Goal: Task Accomplishment & Management: Manage account settings

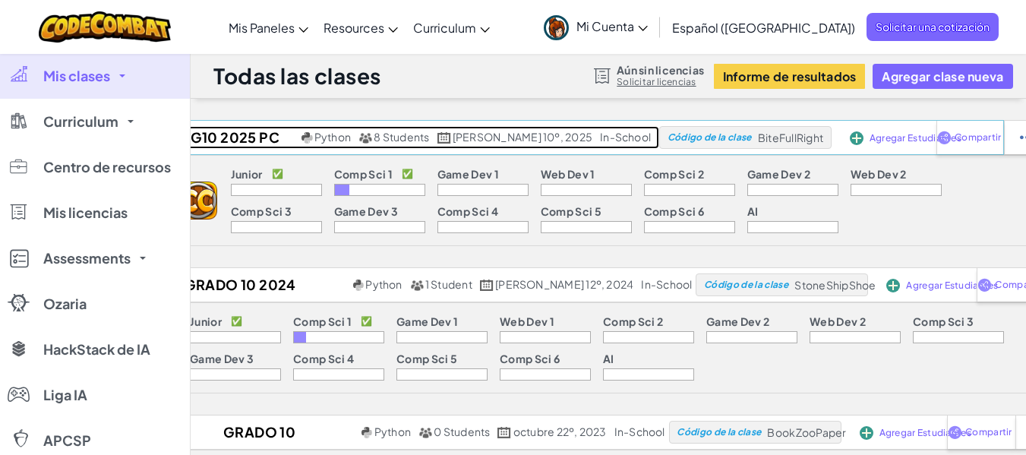
click at [257, 134] on h2 "G10 2025 PC" at bounding box center [233, 137] width 130 height 23
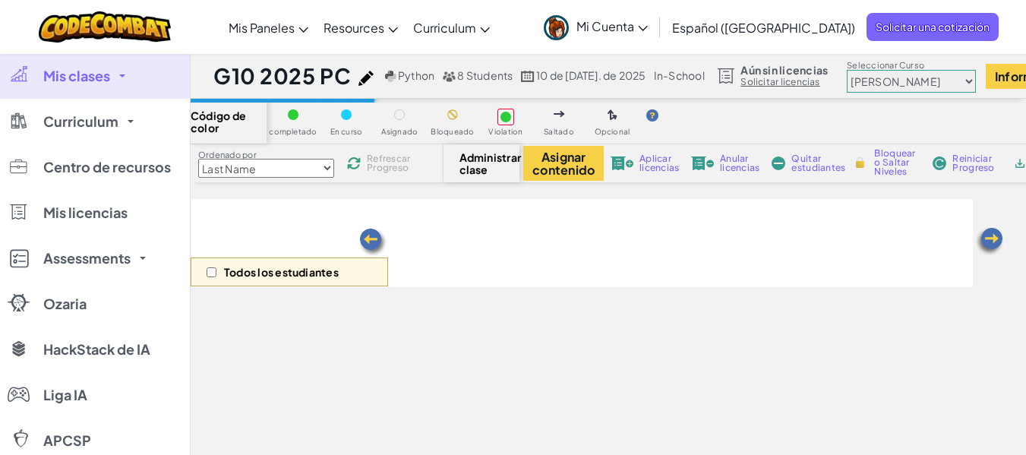
click at [892, 80] on select "Júnior Introducción a las Ciencias de la computación Desarrollo de Videojuegos …" at bounding box center [911, 81] width 129 height 23
select select "560f1a9f22961295f9427742"
click at [847, 70] on select "Júnior Introducción a las Ciencias de la computación Desarrollo de Videojuegos …" at bounding box center [911, 81] width 129 height 23
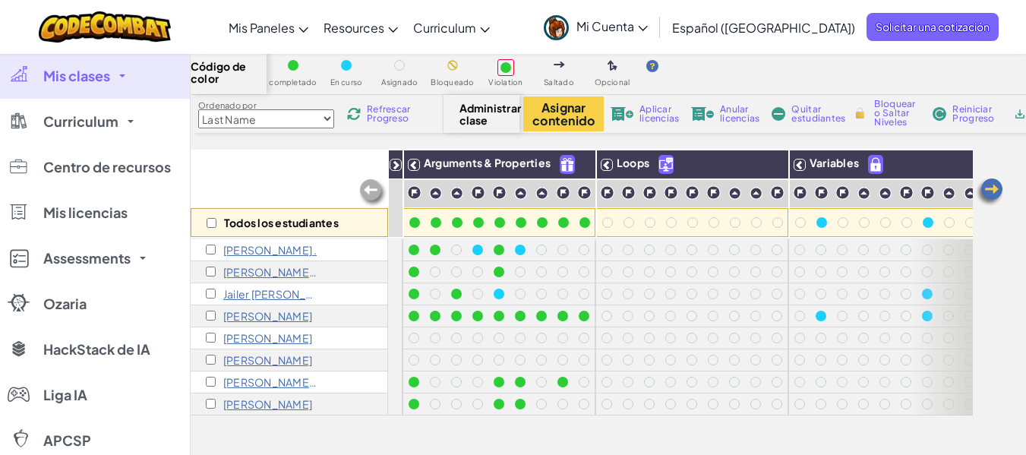
scroll to position [76, 0]
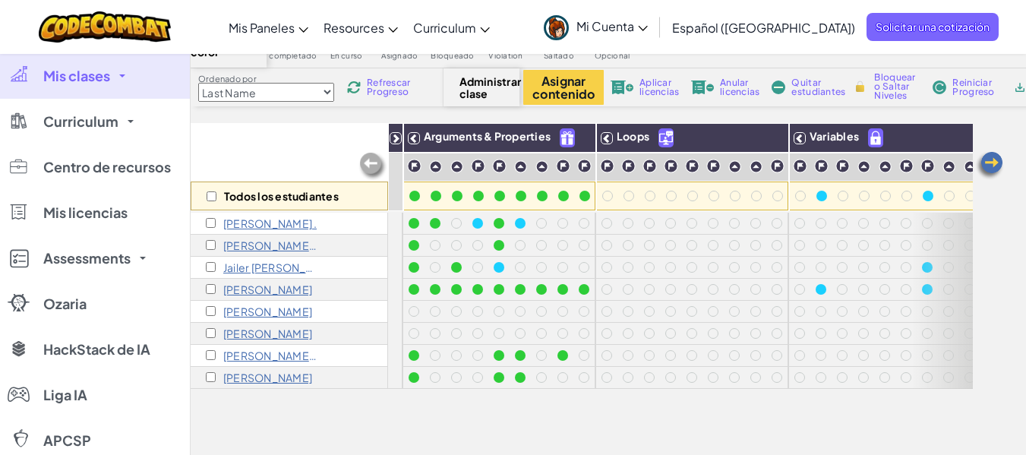
click at [648, 22] on span "Mi Cuenta" at bounding box center [612, 26] width 71 height 16
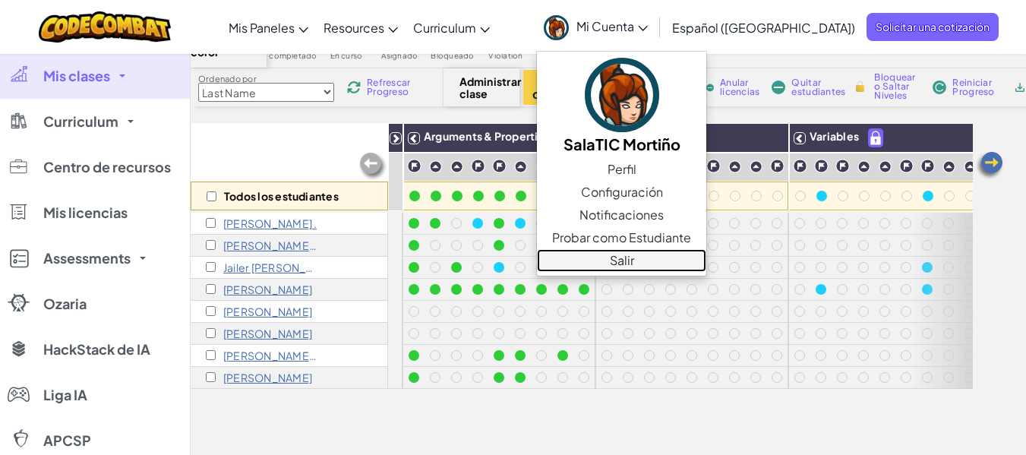
click at [649, 255] on link "Salir" at bounding box center [621, 260] width 169 height 23
